Goal: Information Seeking & Learning: Check status

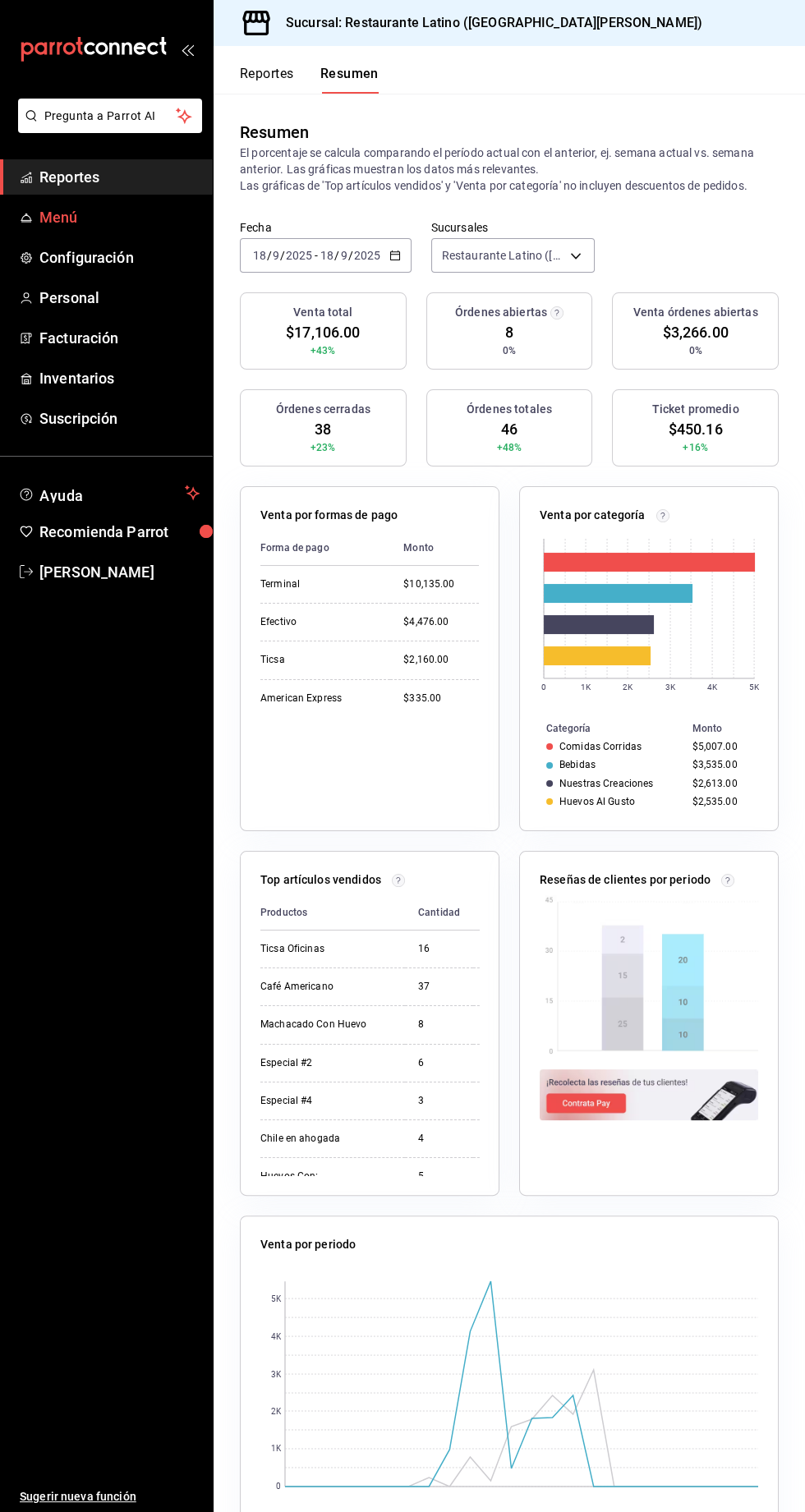
click at [99, 213] on span "Menú" at bounding box center [120, 217] width 160 height 22
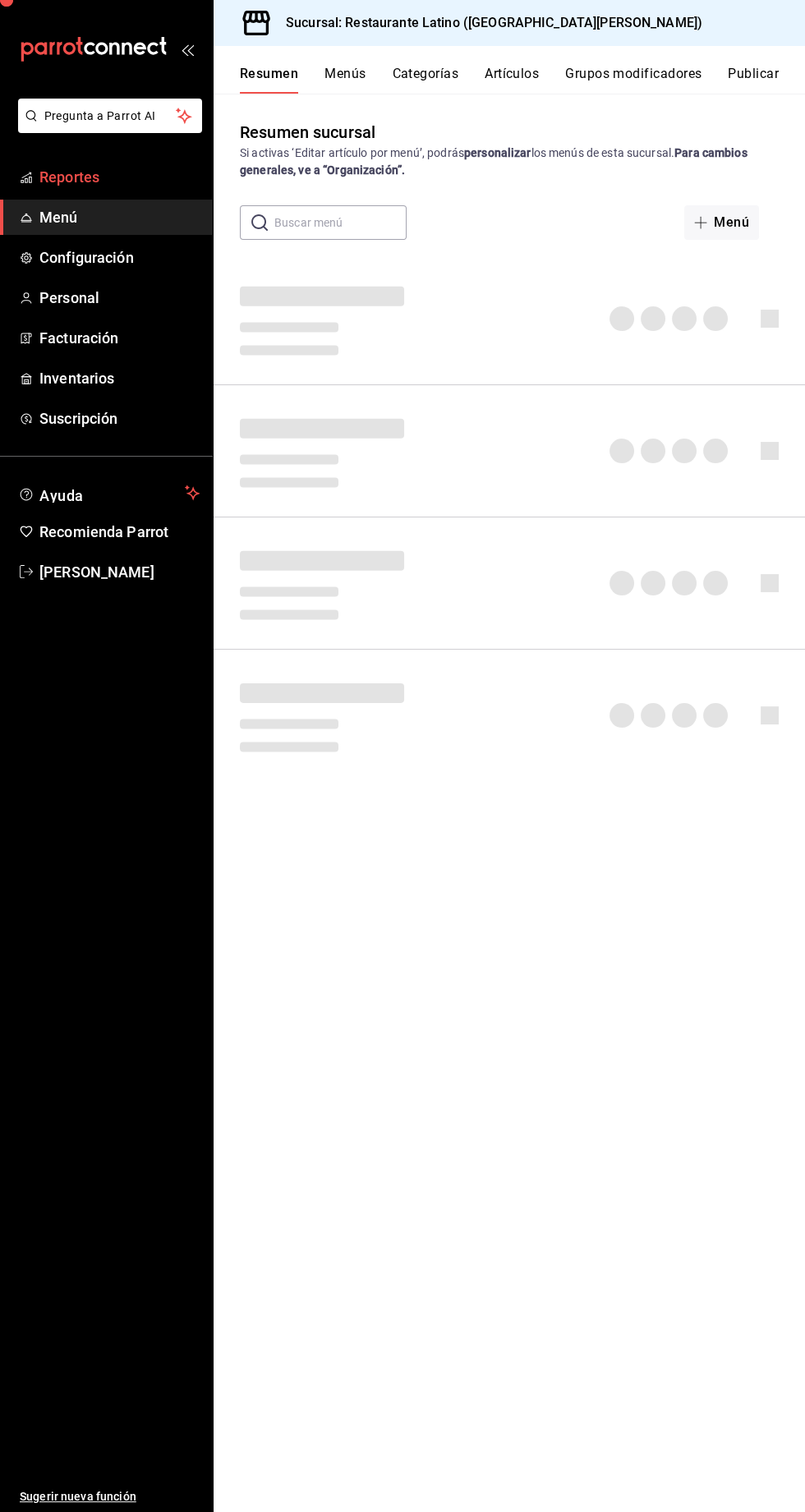
click at [88, 170] on span "Reportes" at bounding box center [120, 177] width 160 height 22
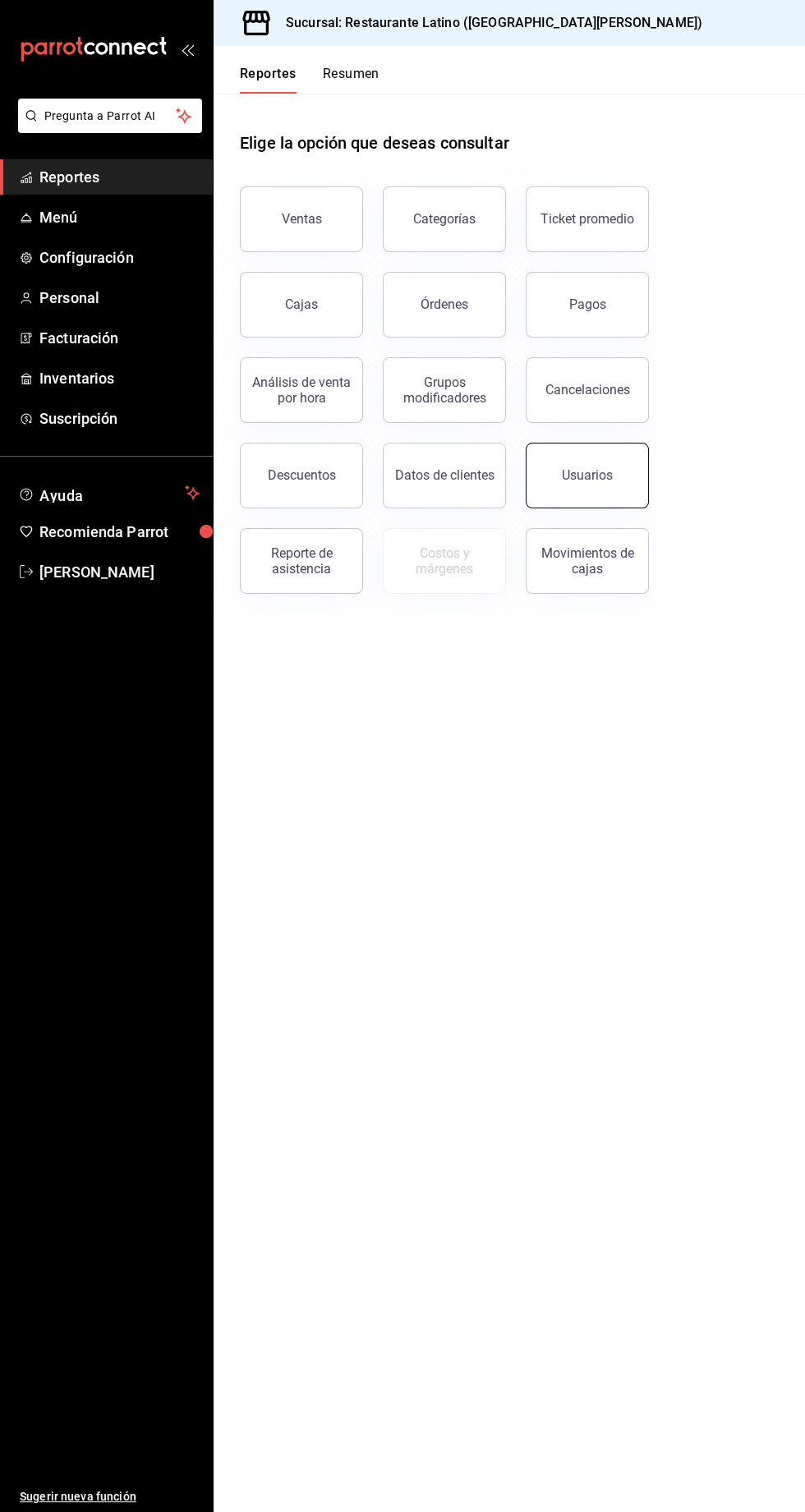
click at [556, 482] on button "Usuarios" at bounding box center [587, 476] width 123 height 66
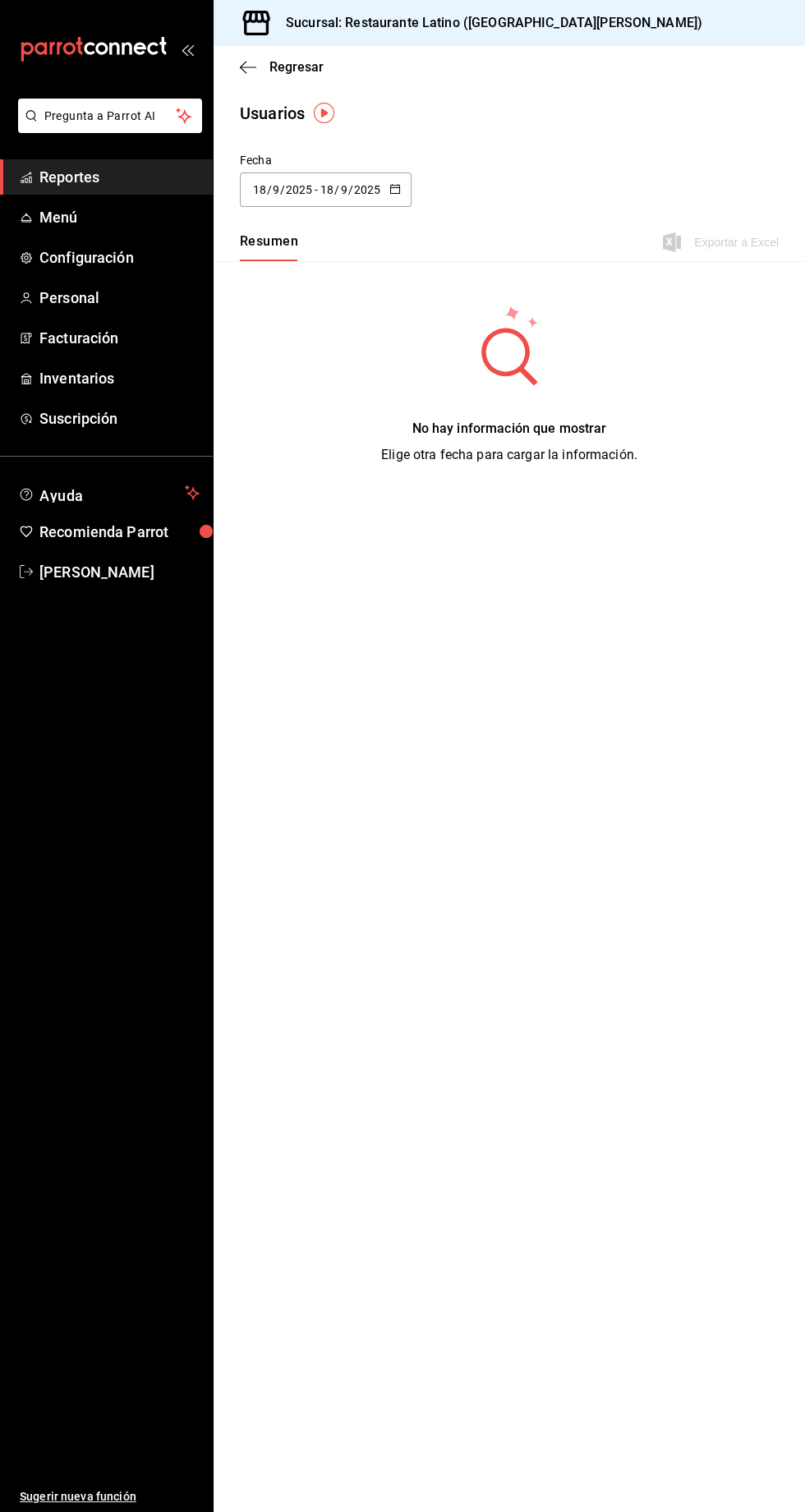
click at [393, 187] on icon "button" at bounding box center [395, 189] width 12 height 12
click at [264, 247] on li "Hoy" at bounding box center [317, 242] width 155 height 37
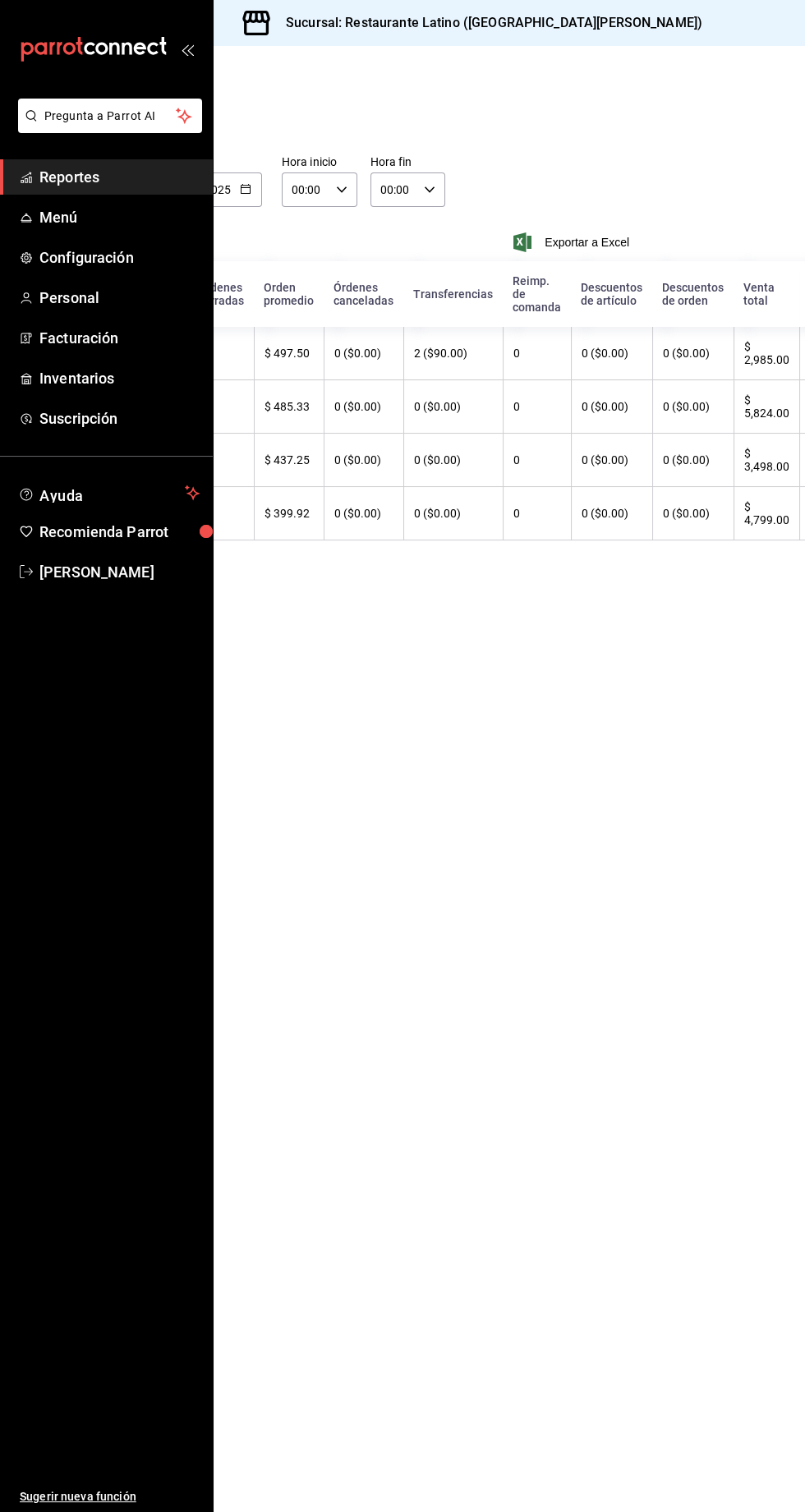
scroll to position [0, 295]
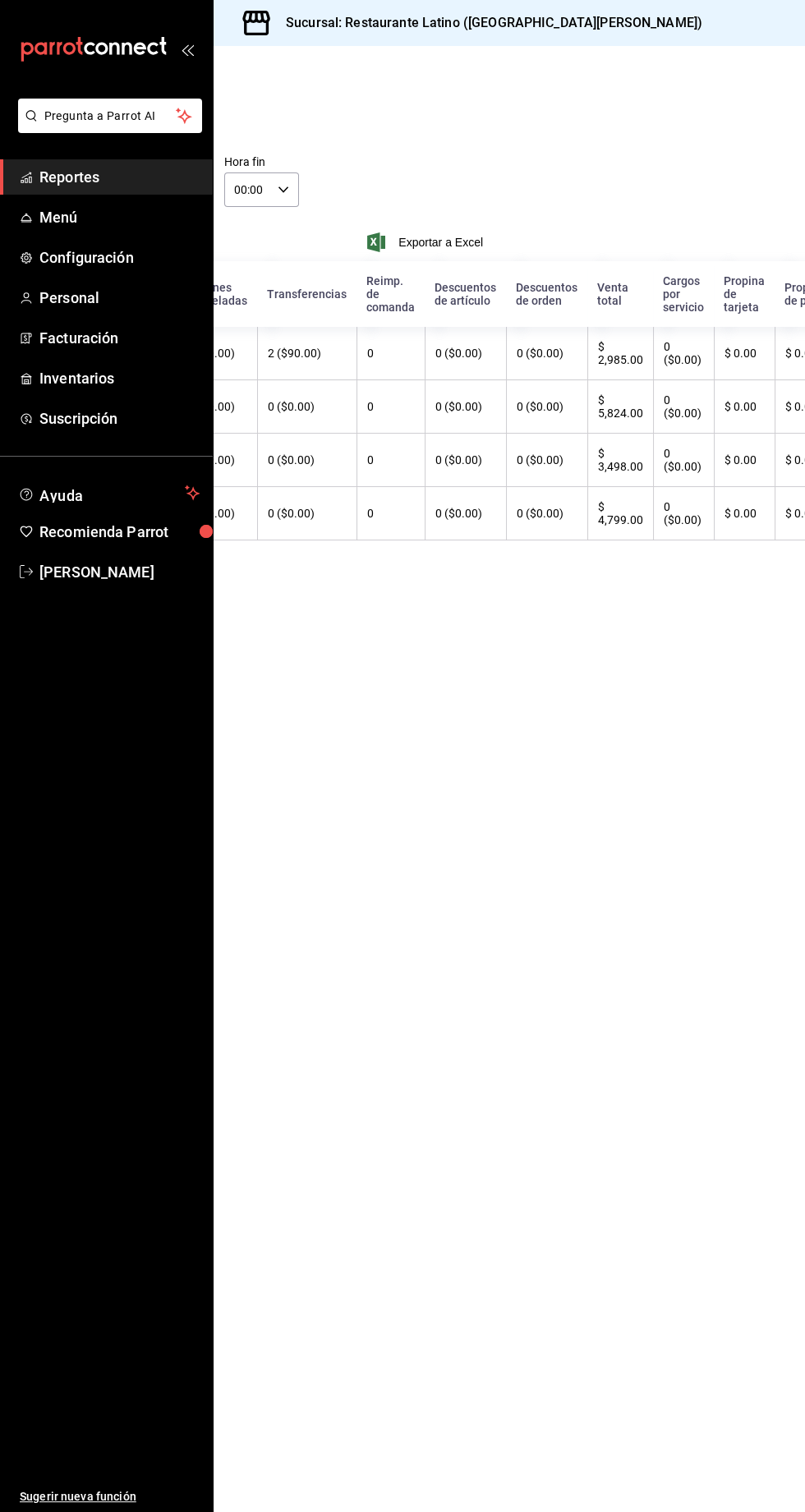
click at [113, 183] on span "Reportes" at bounding box center [120, 177] width 160 height 22
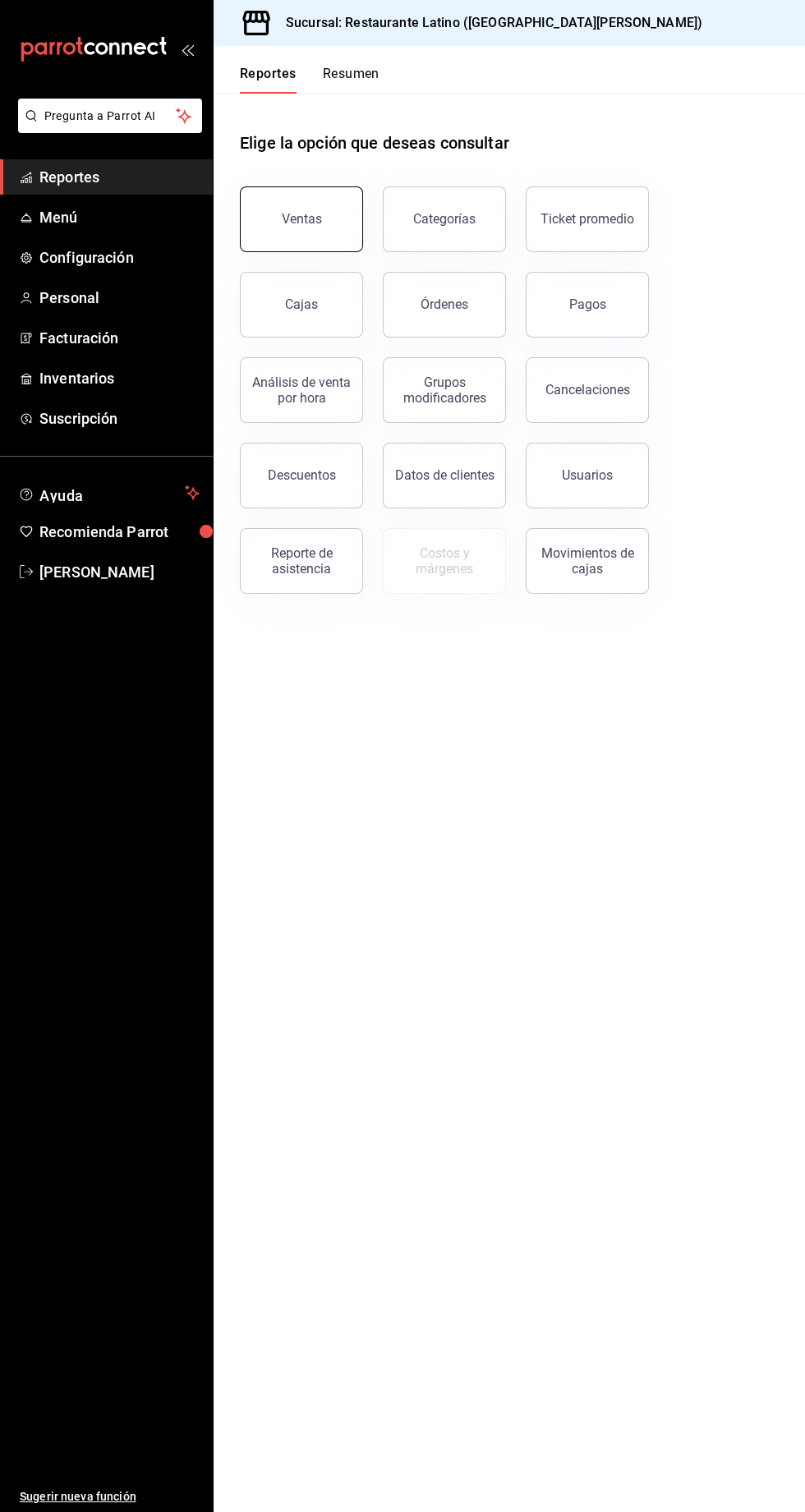
click at [257, 225] on button "Ventas" at bounding box center [301, 219] width 123 height 66
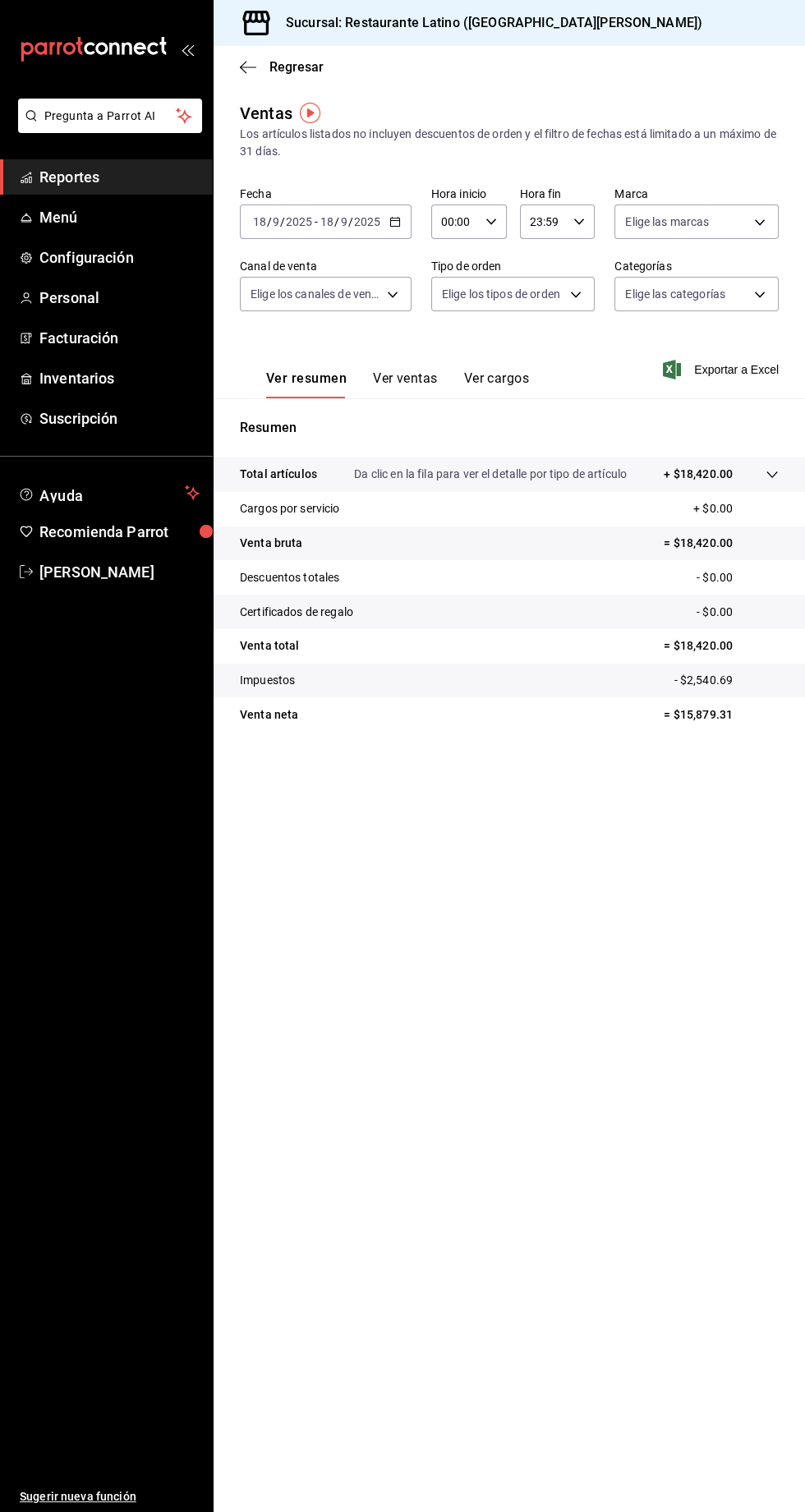
click at [386, 375] on button "Ver ventas" at bounding box center [405, 384] width 65 height 28
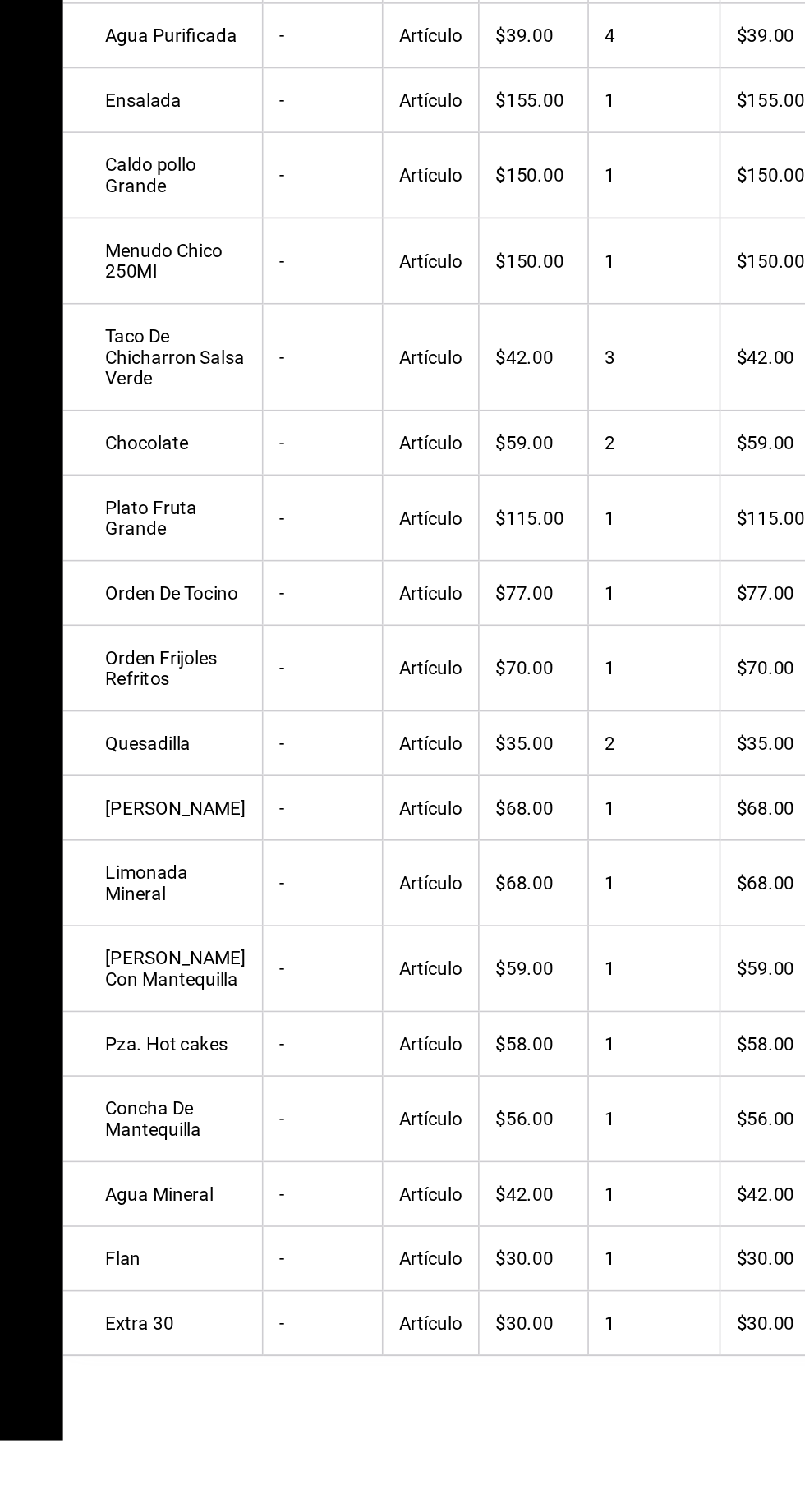
scroll to position [1606, 0]
